Goal: Task Accomplishment & Management: Use online tool/utility

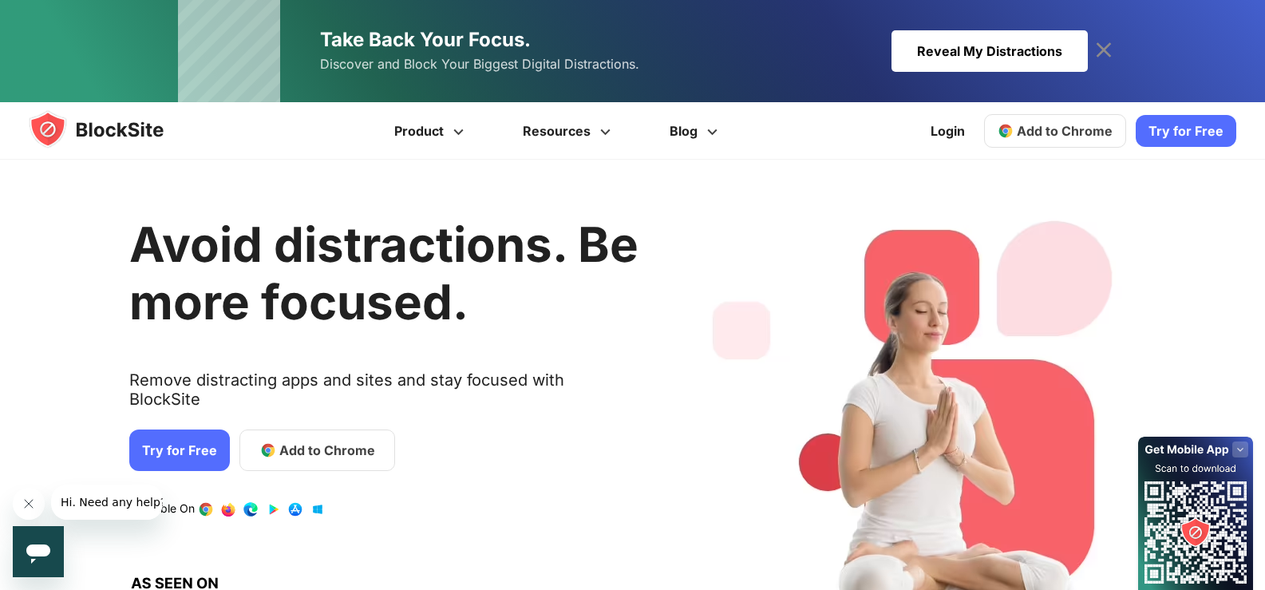
click at [1106, 54] on icon at bounding box center [1104, 51] width 26 height 26
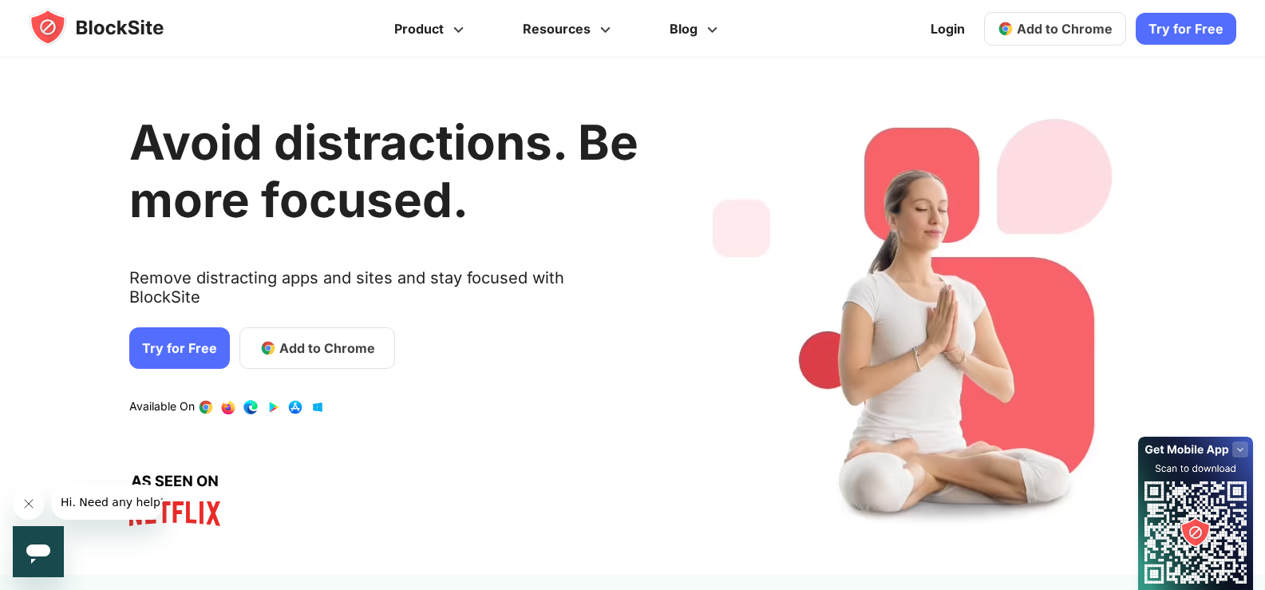
click at [1207, 27] on link "Try for Free" at bounding box center [1186, 29] width 101 height 32
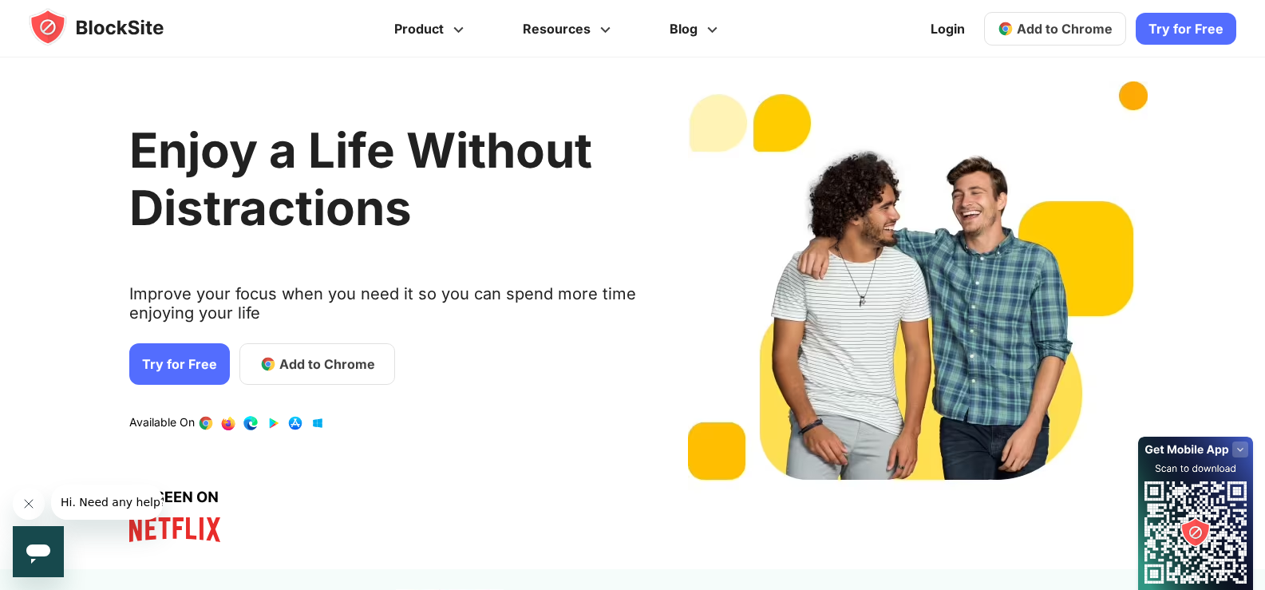
click at [93, 33] on img at bounding box center [112, 27] width 166 height 38
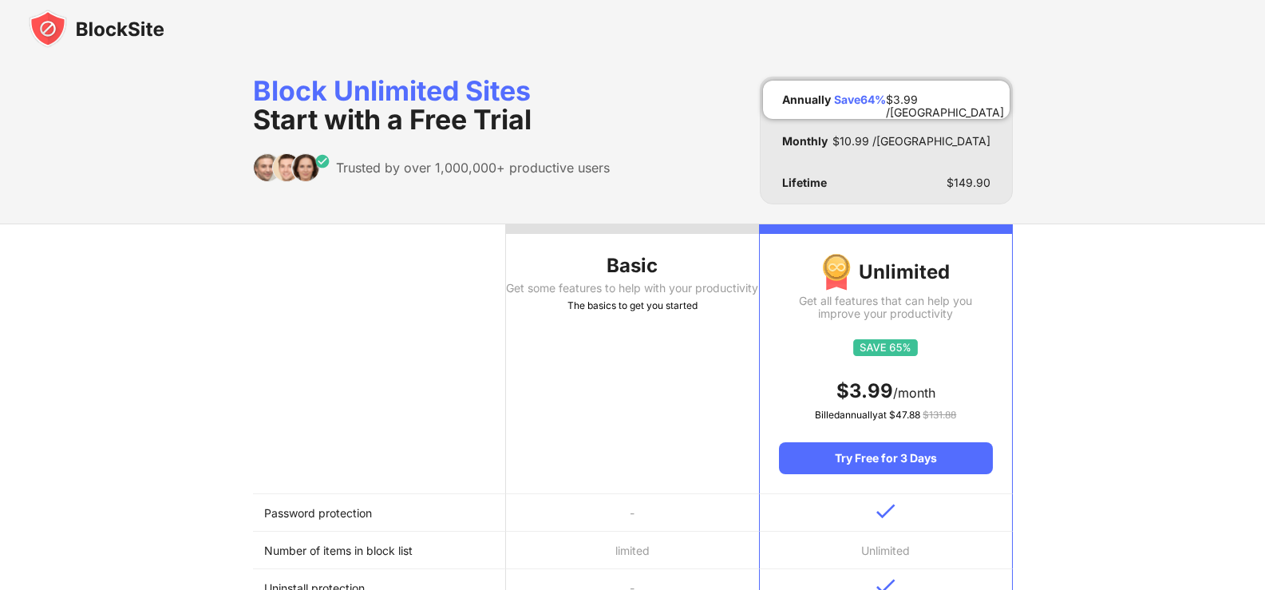
click at [597, 295] on div "Get some features to help with your productivity" at bounding box center [632, 288] width 253 height 13
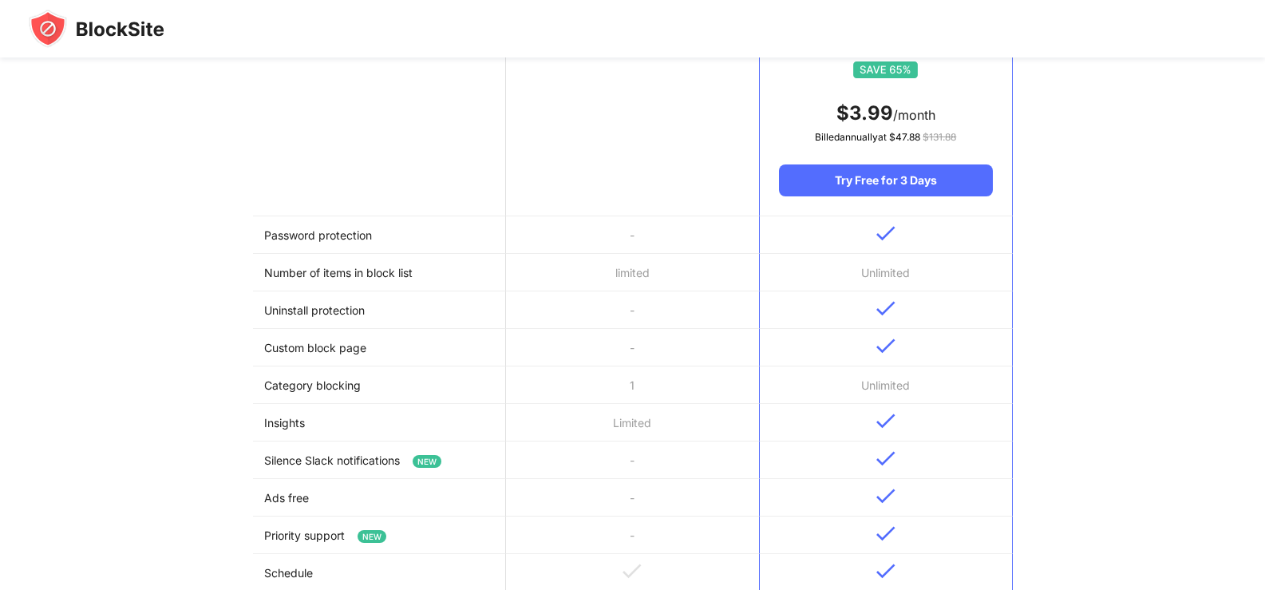
scroll to position [718, 0]
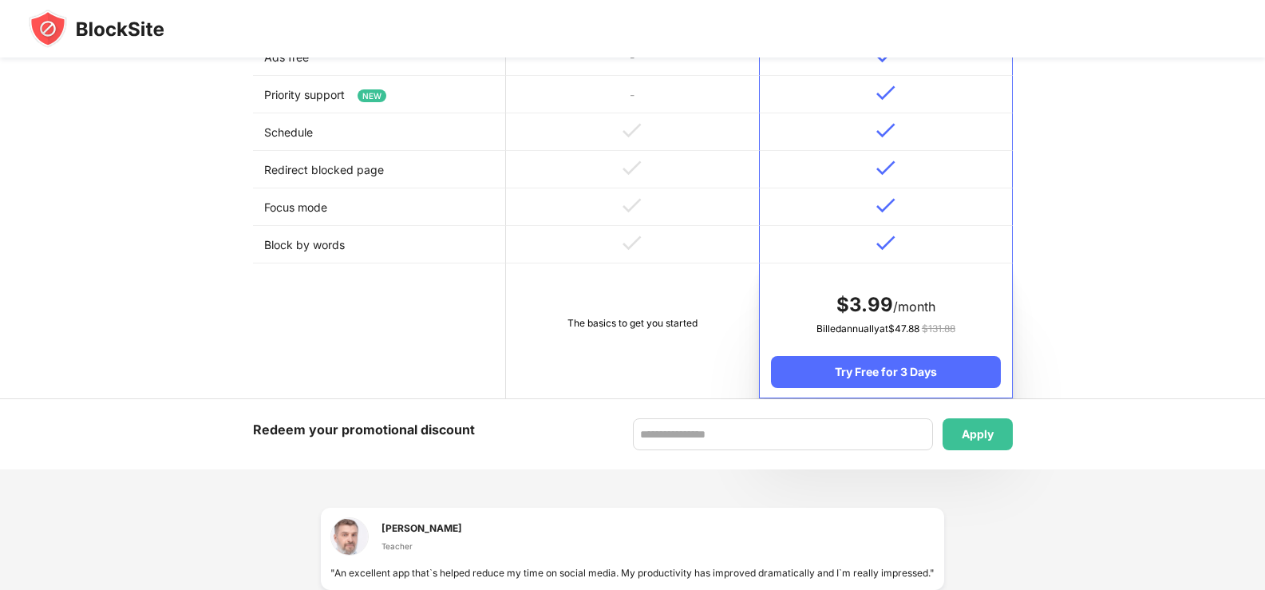
click at [596, 365] on td "The basics to get you started" at bounding box center [632, 330] width 253 height 135
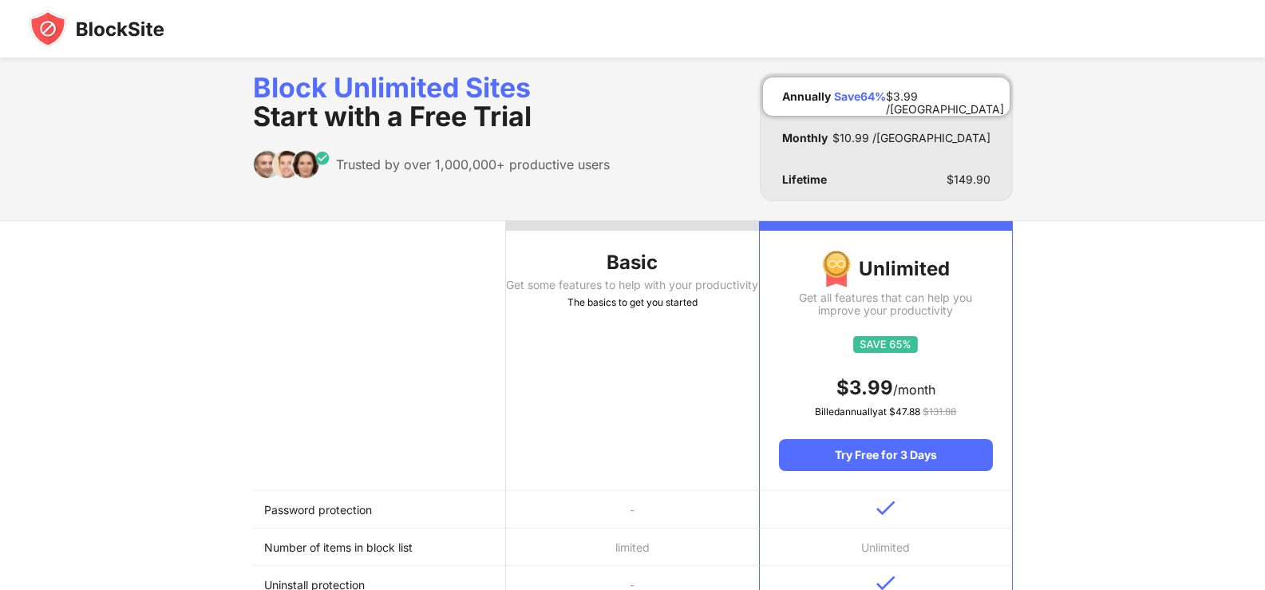
scroll to position [0, 0]
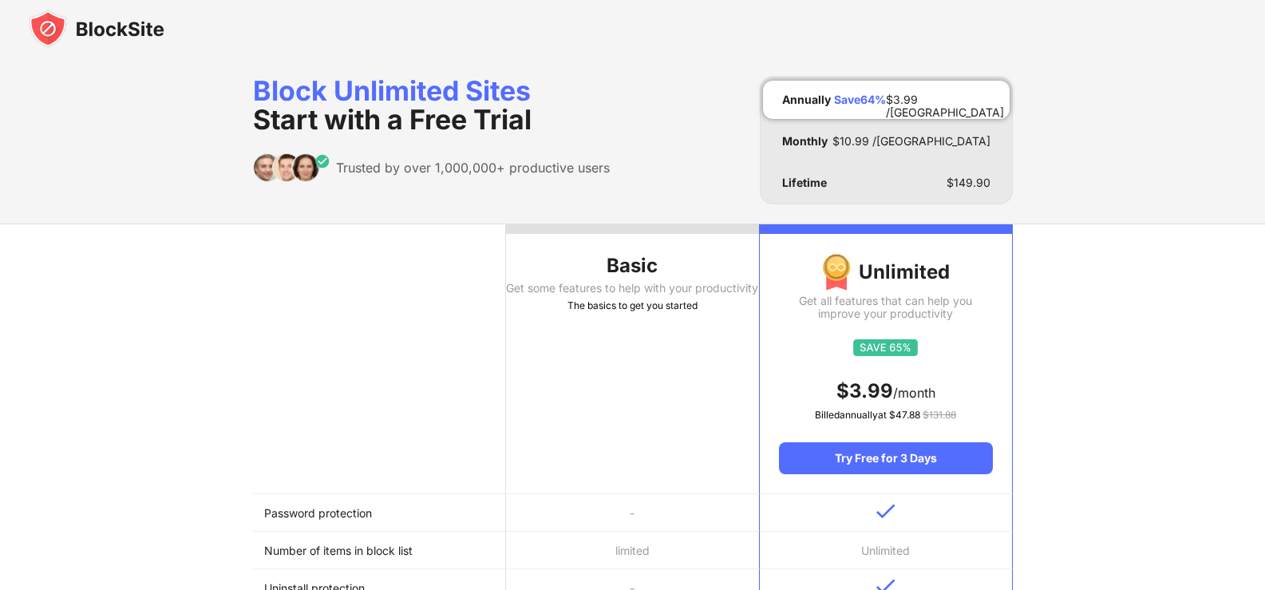
click at [583, 347] on th "Basic Get some features to help with your productivity The basics to get you st…" at bounding box center [632, 359] width 253 height 270
click at [117, 44] on img at bounding box center [97, 29] width 136 height 38
click at [104, 25] on img at bounding box center [97, 29] width 136 height 38
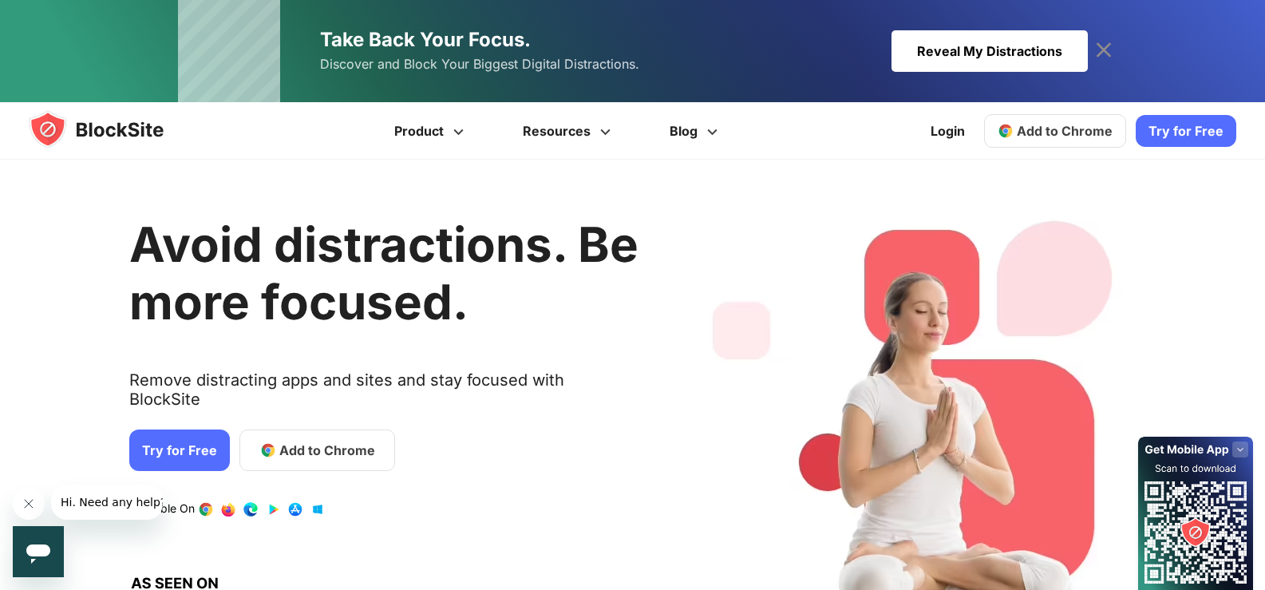
click at [979, 57] on div "Reveal My Distractions" at bounding box center [990, 51] width 196 height 42
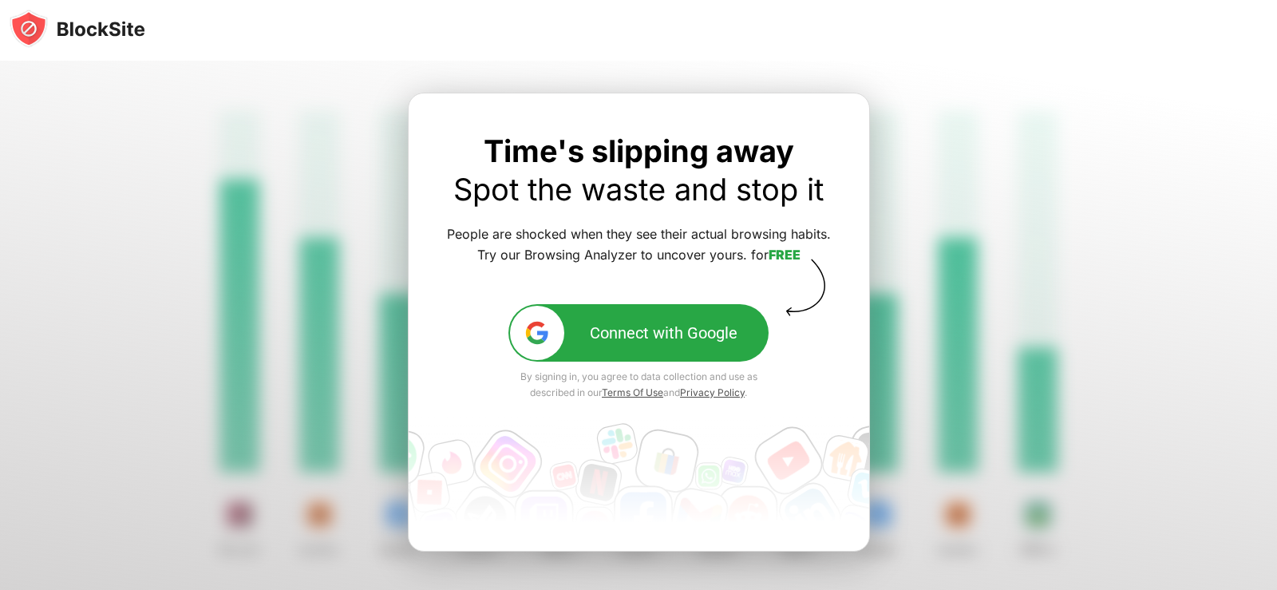
click at [1158, 372] on div at bounding box center [638, 356] width 1277 height 590
click at [1159, 358] on div at bounding box center [638, 356] width 1277 height 590
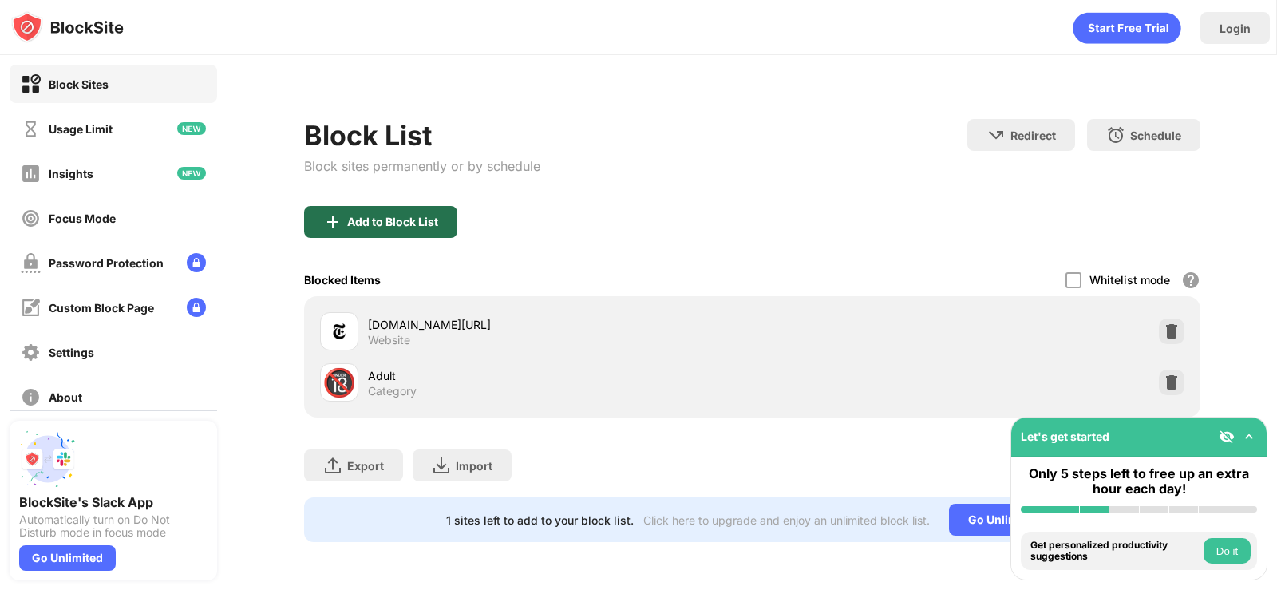
click at [426, 220] on div "Add to Block List" at bounding box center [392, 222] width 91 height 13
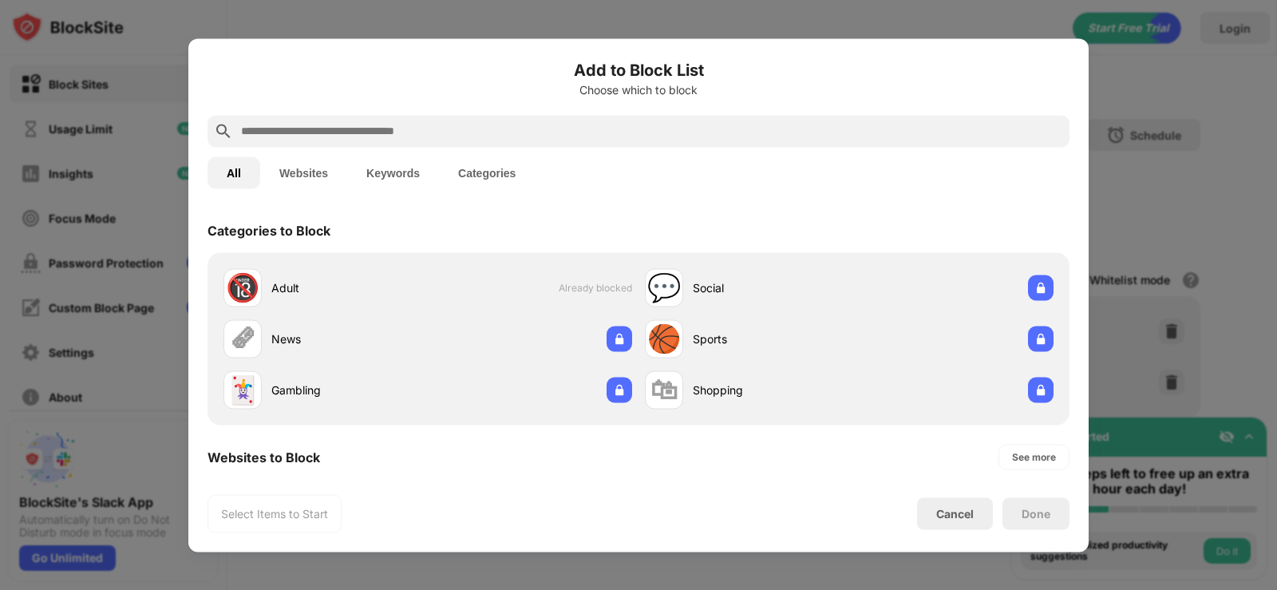
click at [397, 129] on input "text" at bounding box center [651, 130] width 824 height 19
paste input "**********"
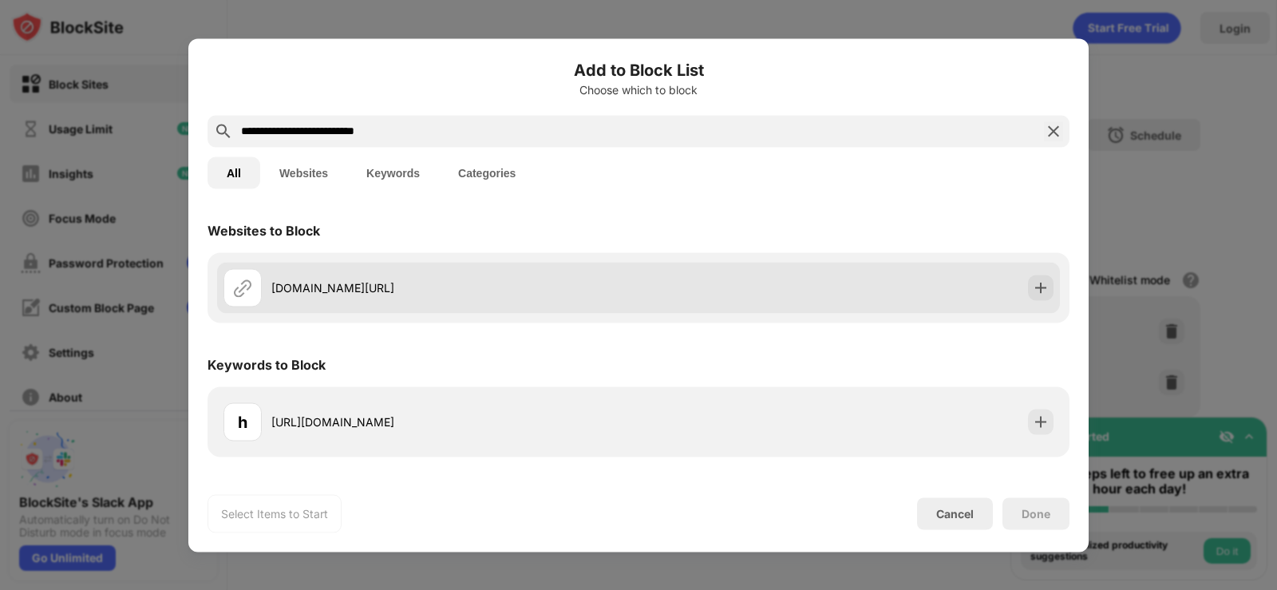
type input "**********"
click at [443, 299] on div "yahoo.com/games" at bounding box center [430, 287] width 415 height 38
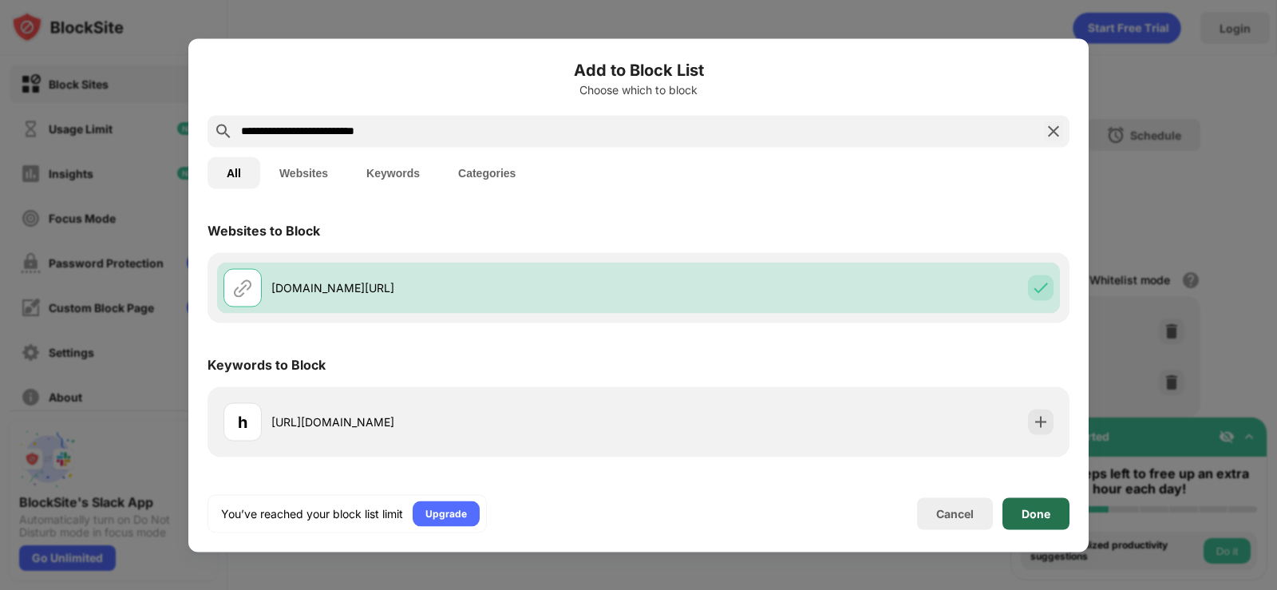
click at [1023, 516] on div "Done" at bounding box center [1036, 513] width 29 height 13
